Goal: Register for event/course

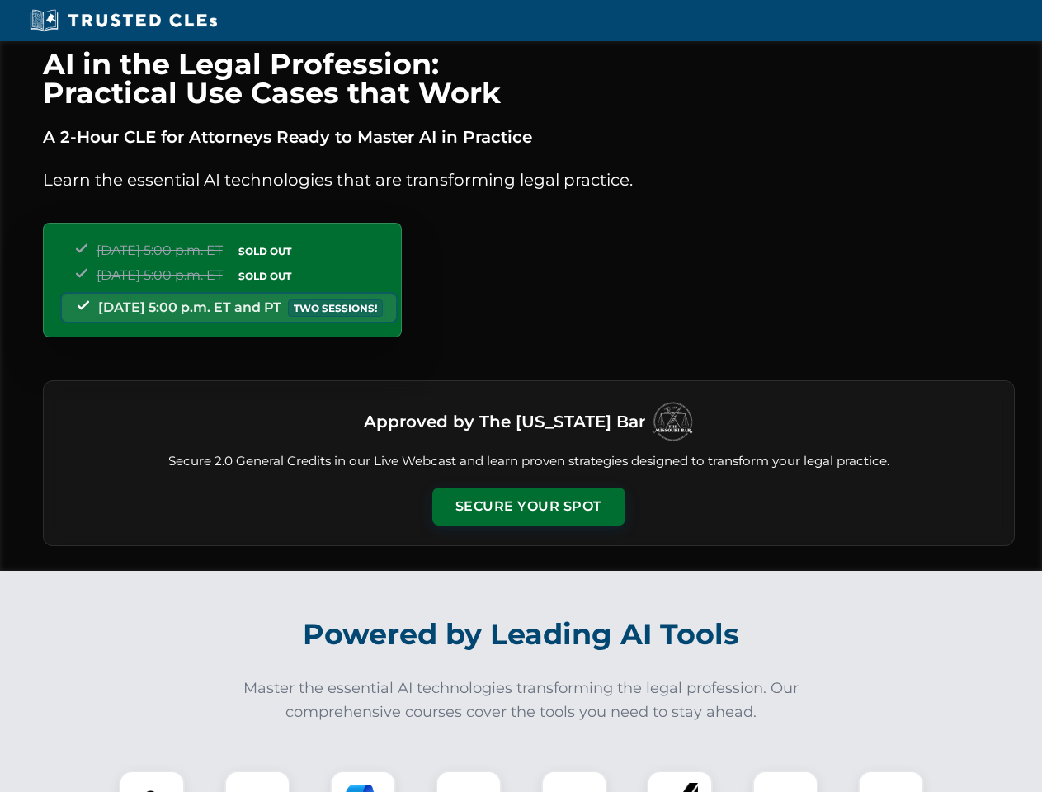
click at [528, 507] on button "Secure Your Spot" at bounding box center [529, 507] width 193 height 38
click at [152, 782] on img at bounding box center [152, 804] width 48 height 48
click at [258, 782] on div at bounding box center [258, 804] width 66 height 66
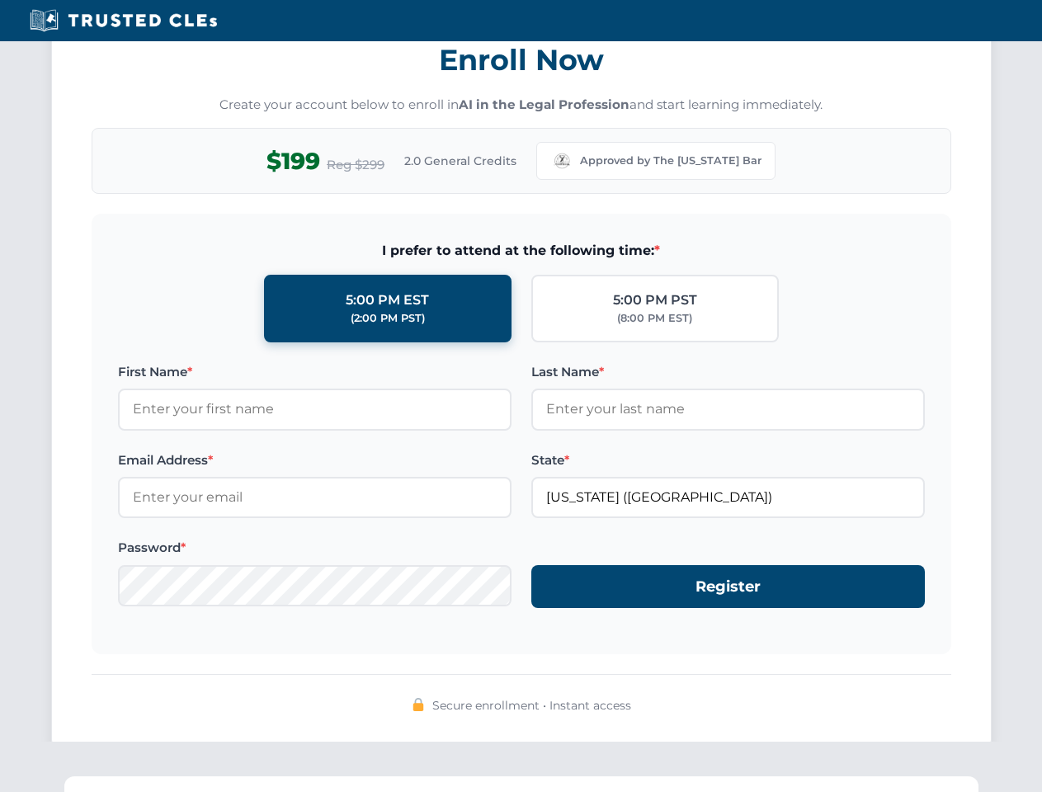
scroll to position [1620, 0]
